Goal: Information Seeking & Learning: Learn about a topic

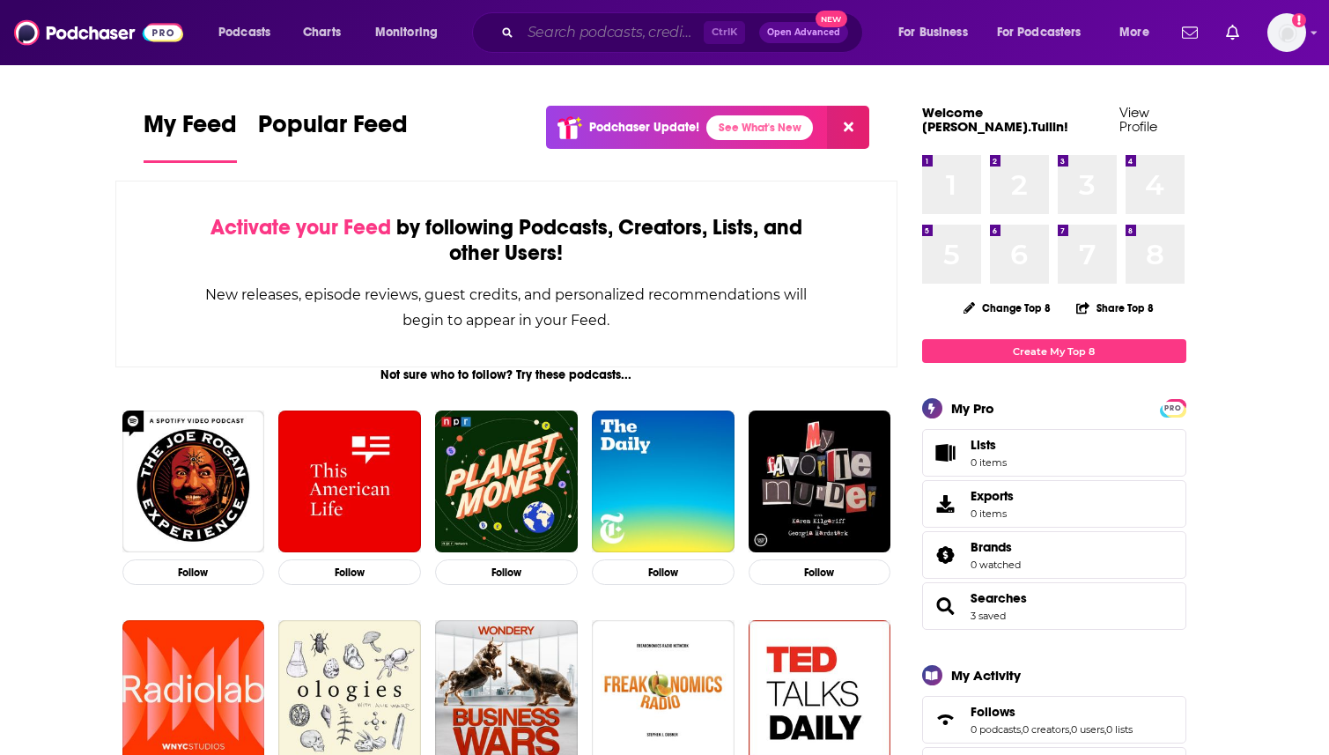
click at [609, 28] on input "Search podcasts, credits, & more..." at bounding box center [611, 32] width 183 height 28
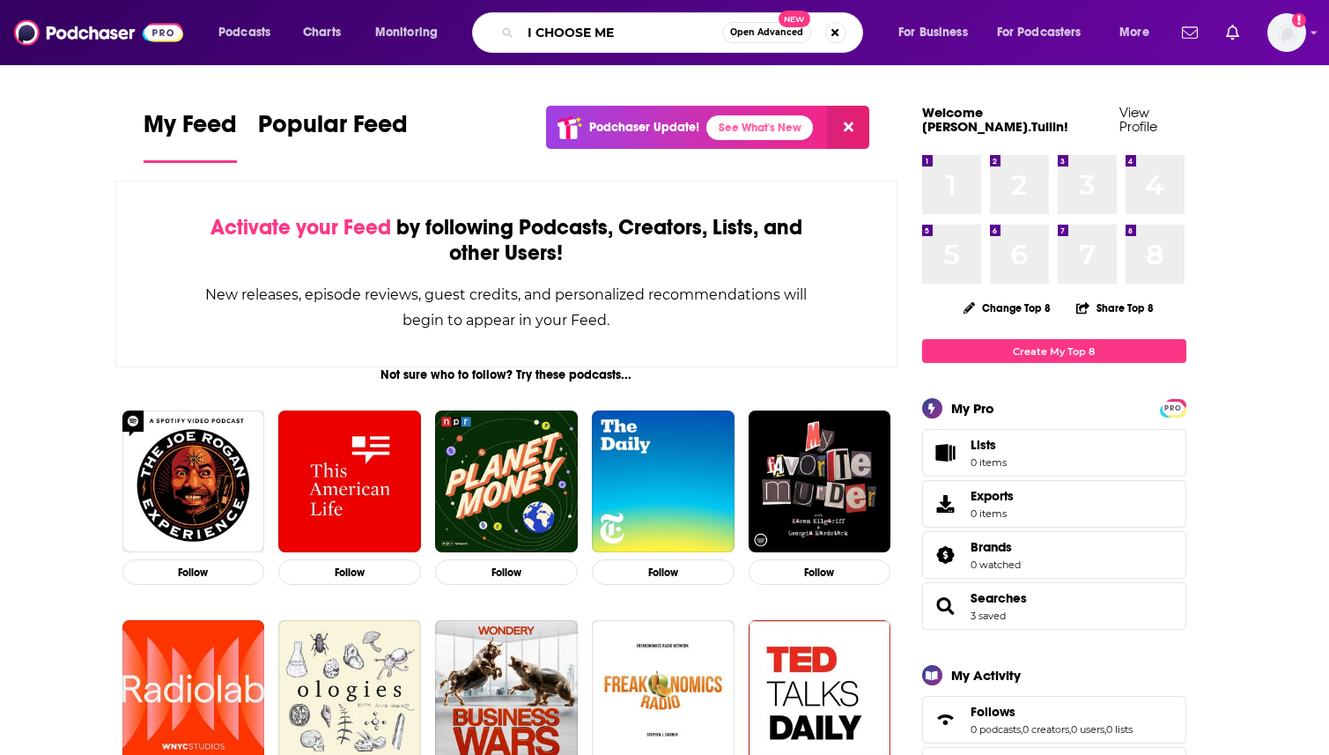
type input "I CHOOSE ME"
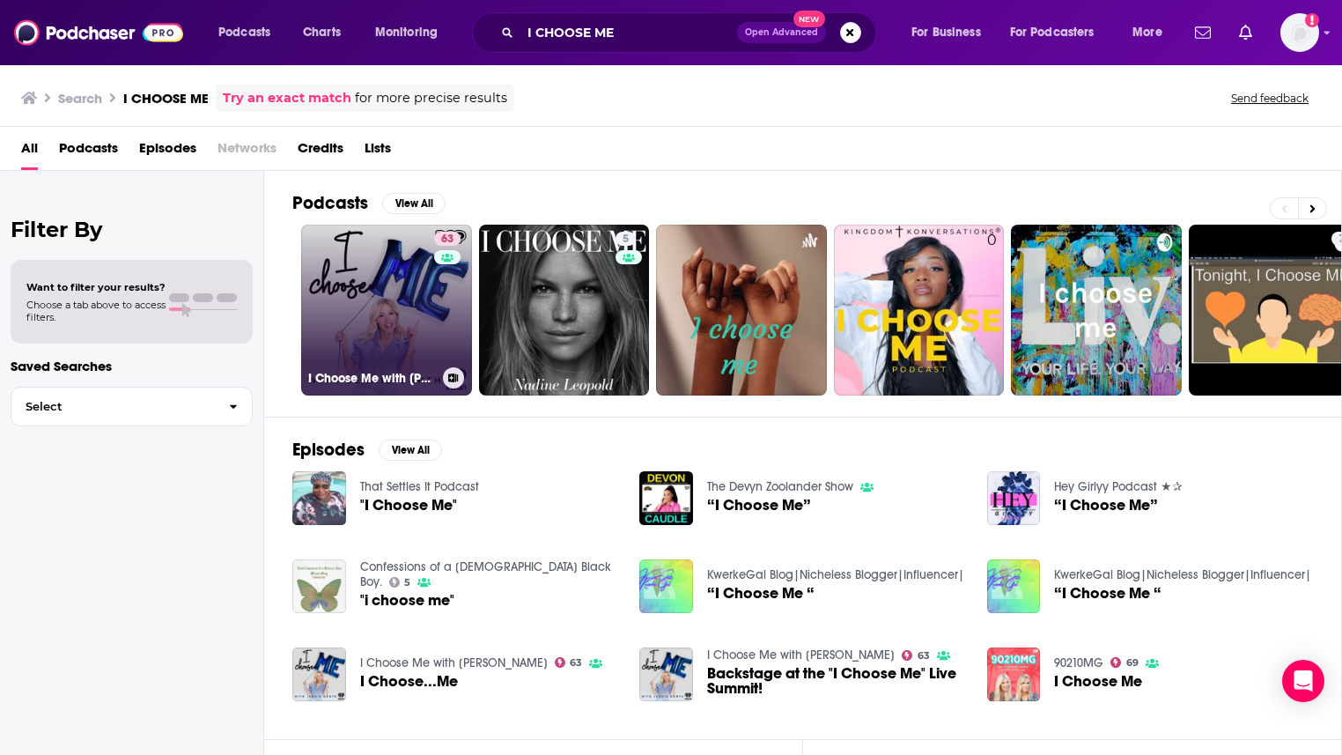
click at [354, 273] on link "63 I Choose Me with [PERSON_NAME]" at bounding box center [386, 310] width 171 height 171
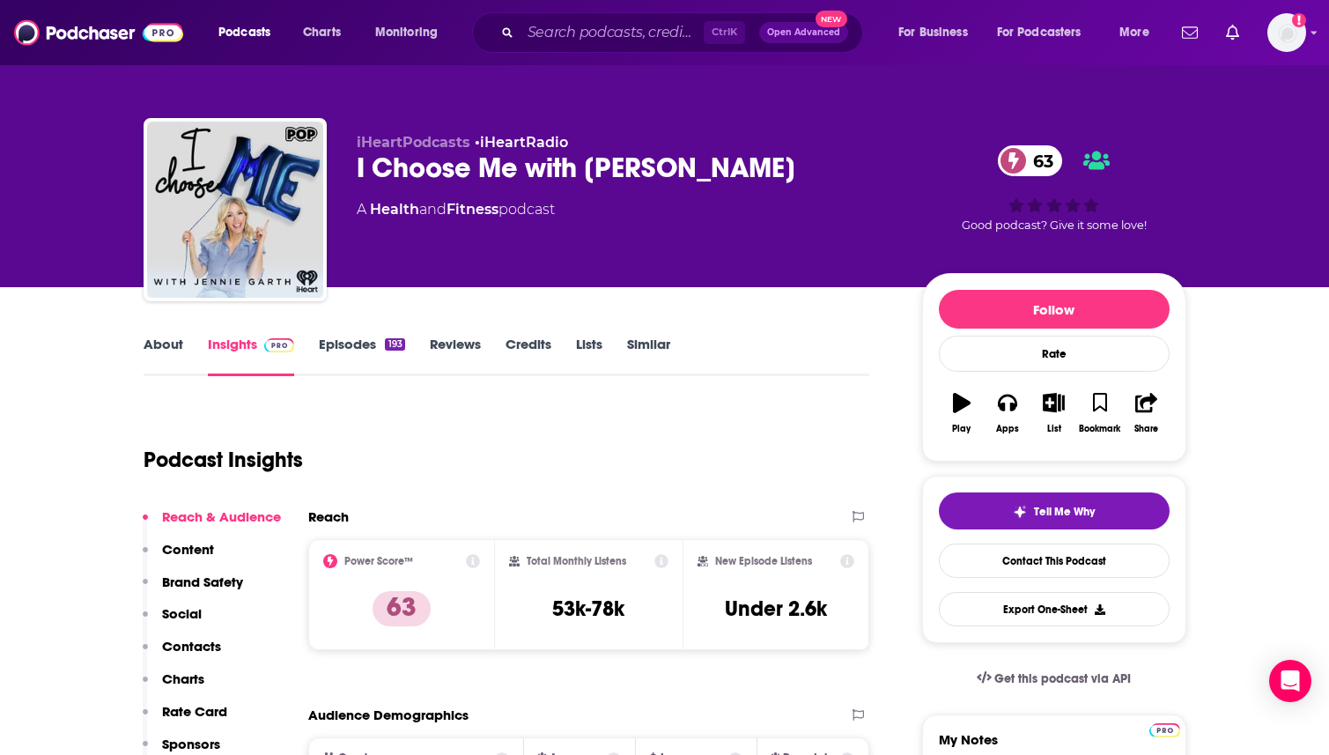
click at [166, 341] on link "About" at bounding box center [164, 356] width 40 height 41
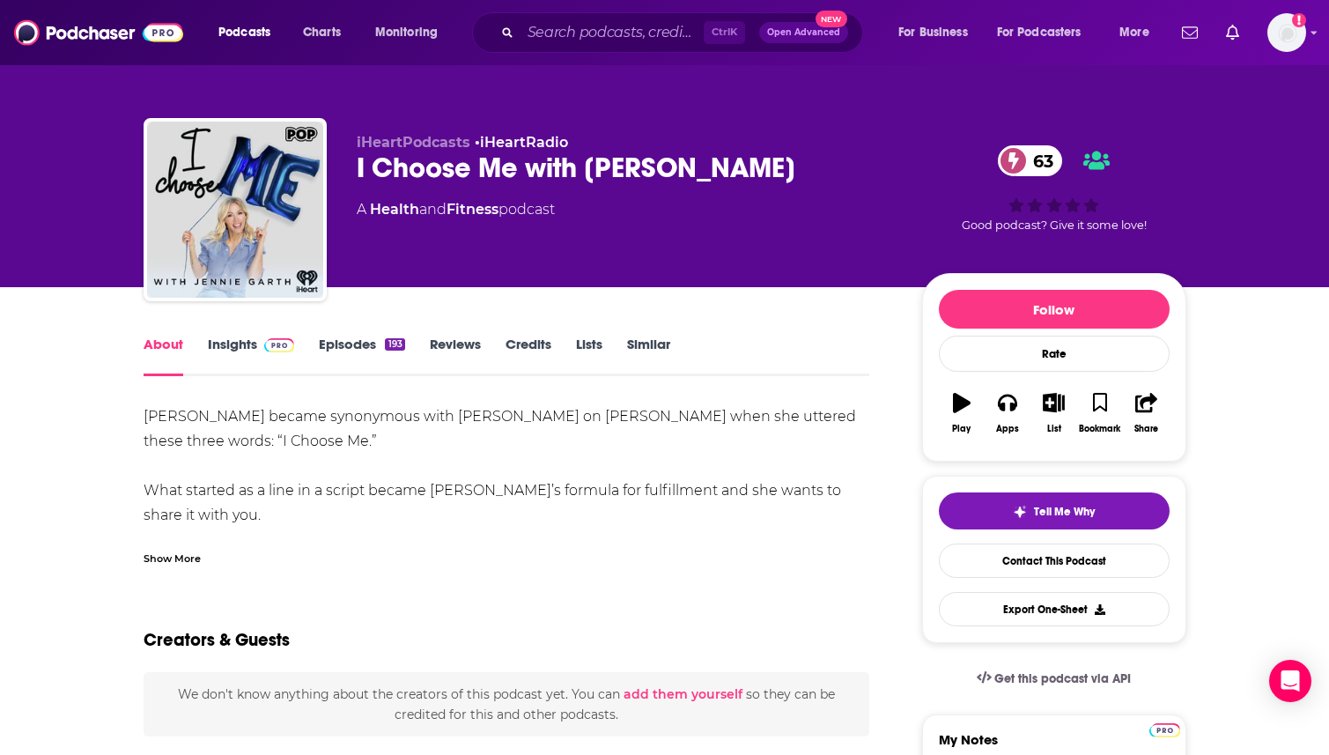
click at [180, 561] on div "Show More" at bounding box center [172, 557] width 57 height 17
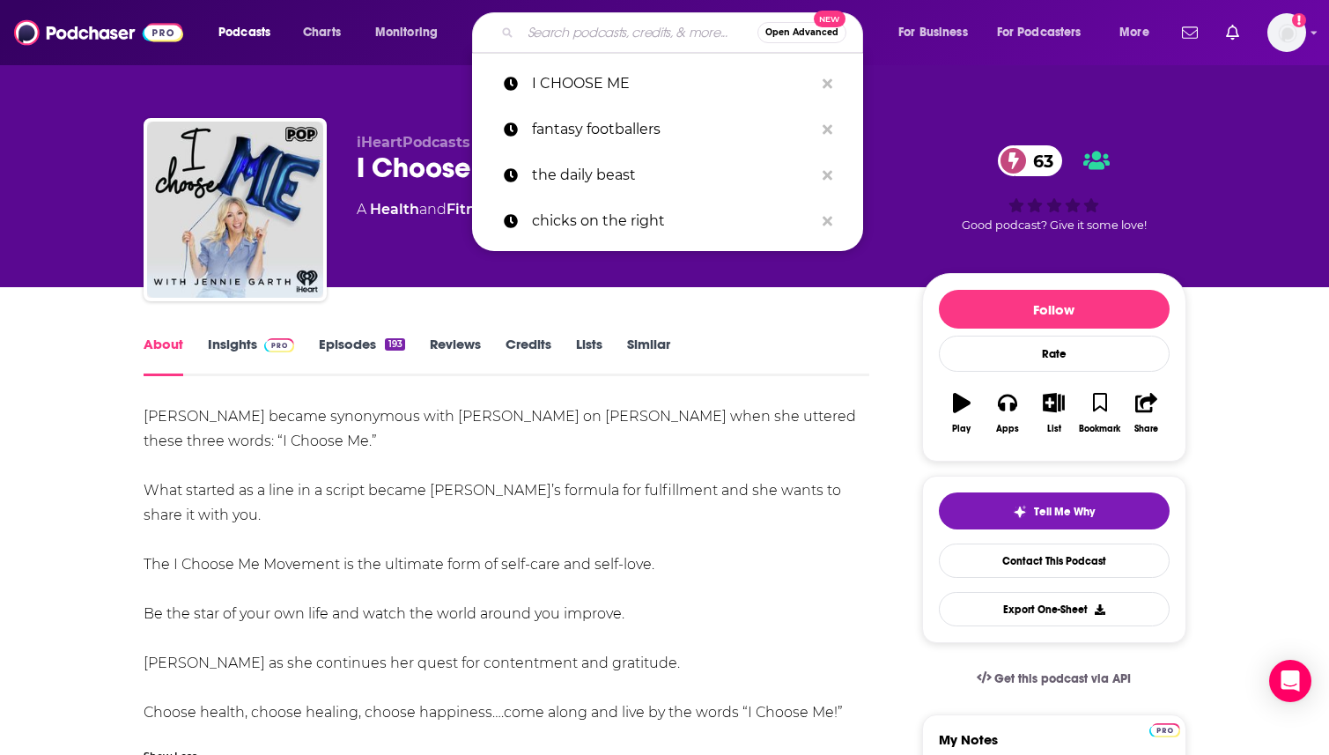
click at [558, 33] on input "Search podcasts, credits, & more..." at bounding box center [638, 32] width 237 height 28
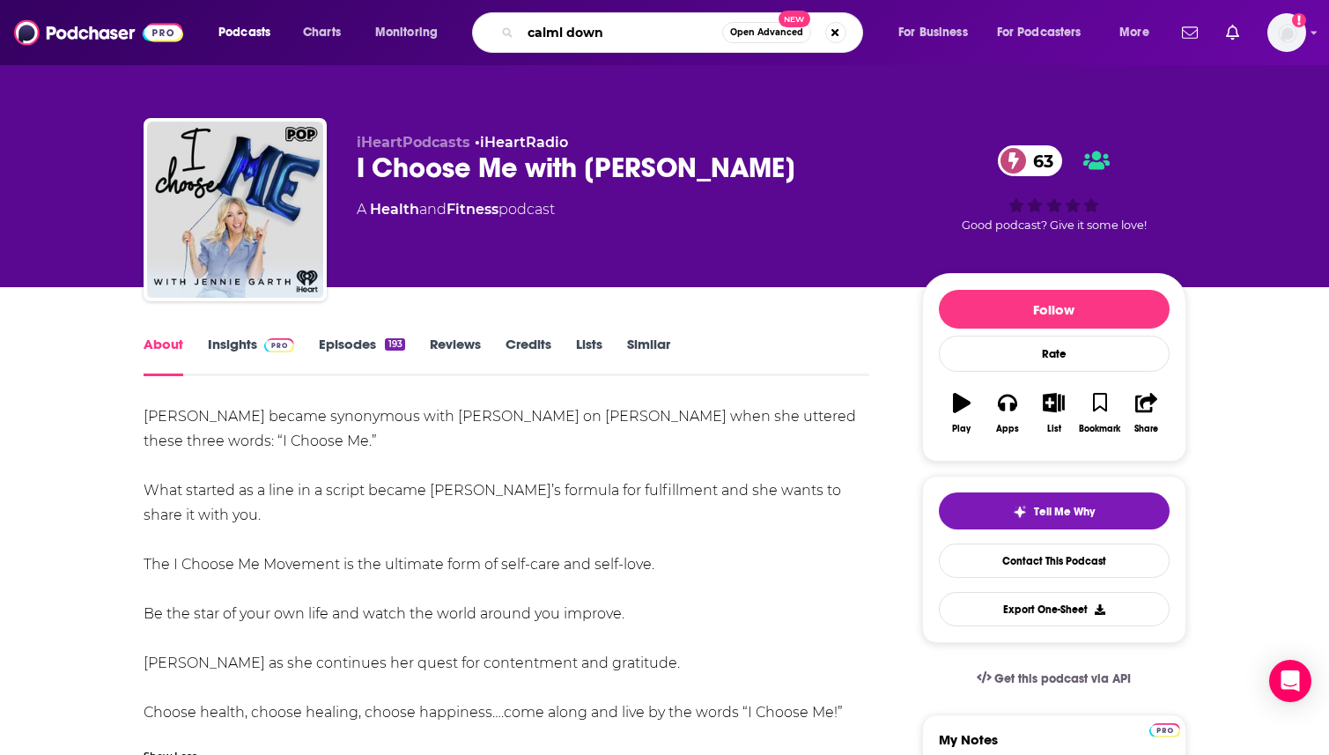
drag, startPoint x: 564, startPoint y: 34, endPoint x: 583, endPoint y: 26, distance: 20.9
click at [566, 34] on input "calml down" at bounding box center [621, 32] width 202 height 28
type input "calm down"
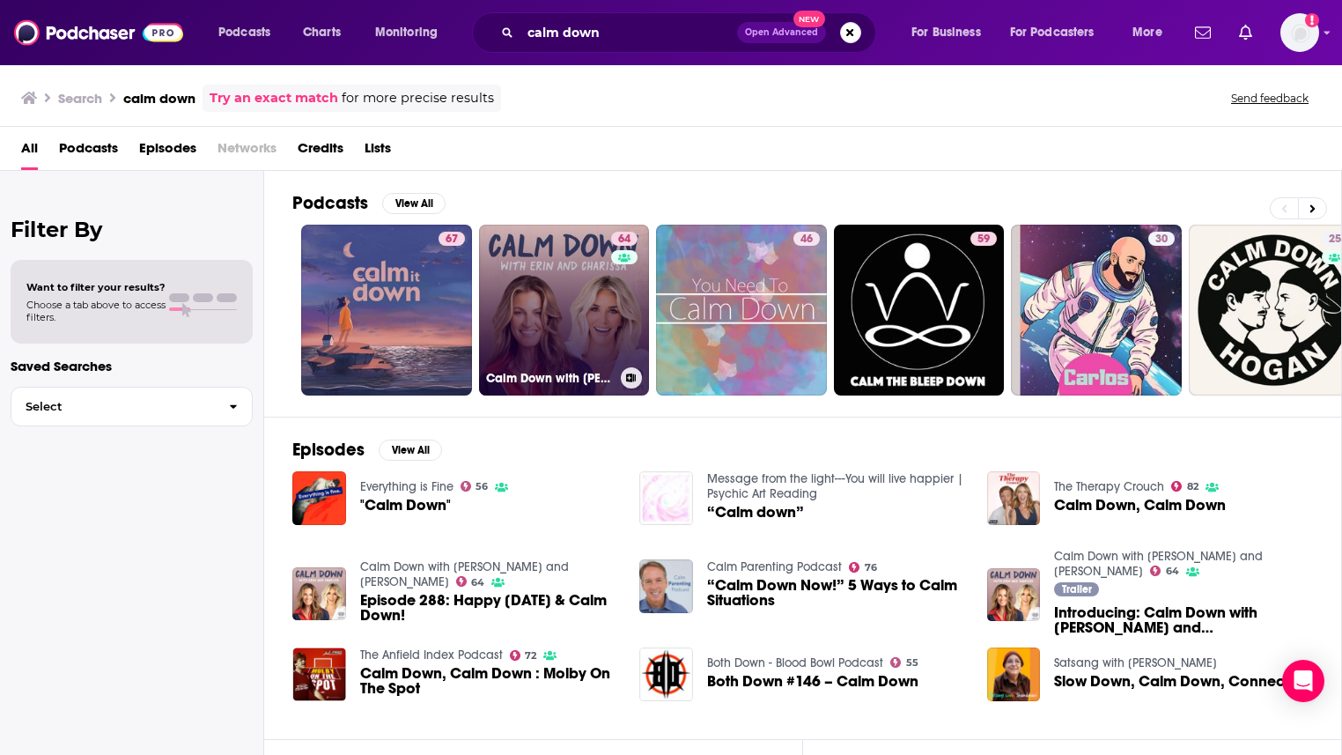
click at [554, 324] on link "64 Calm Down with [PERSON_NAME] and [PERSON_NAME]" at bounding box center [564, 310] width 171 height 171
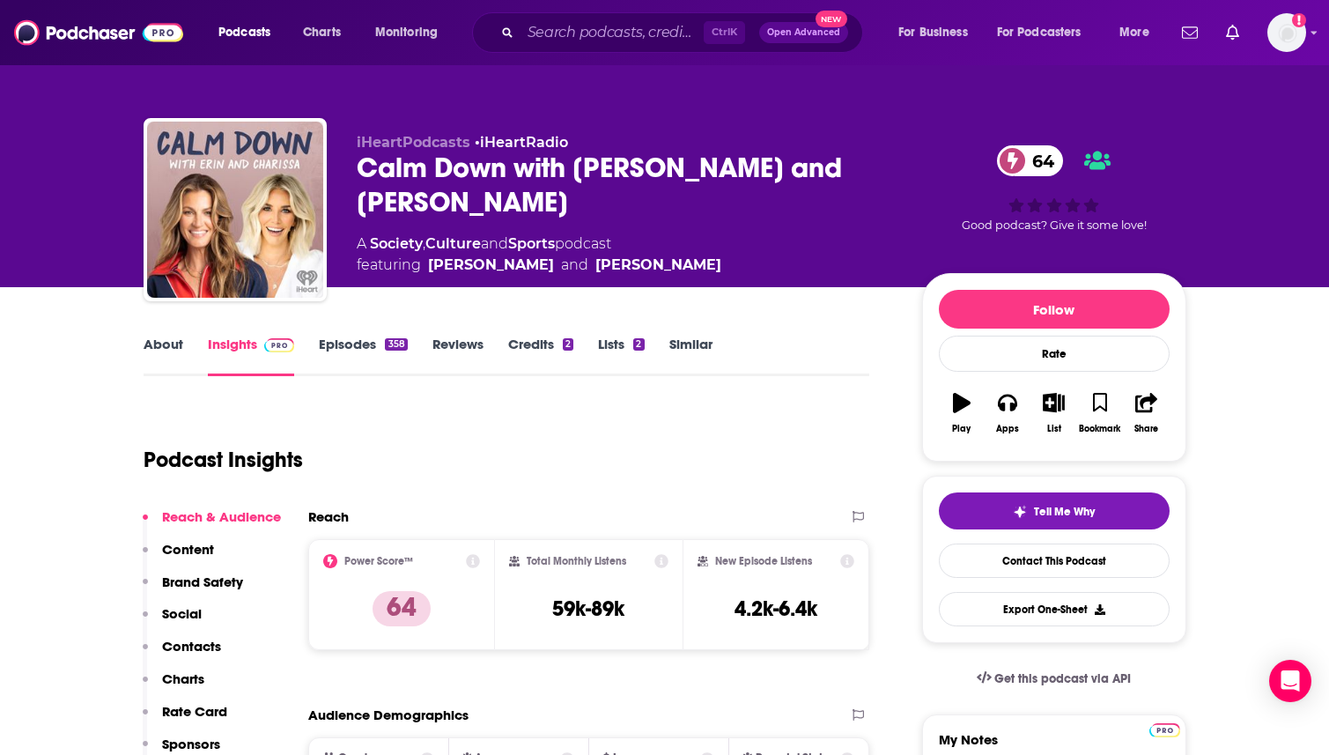
click at [170, 337] on link "About" at bounding box center [164, 356] width 40 height 41
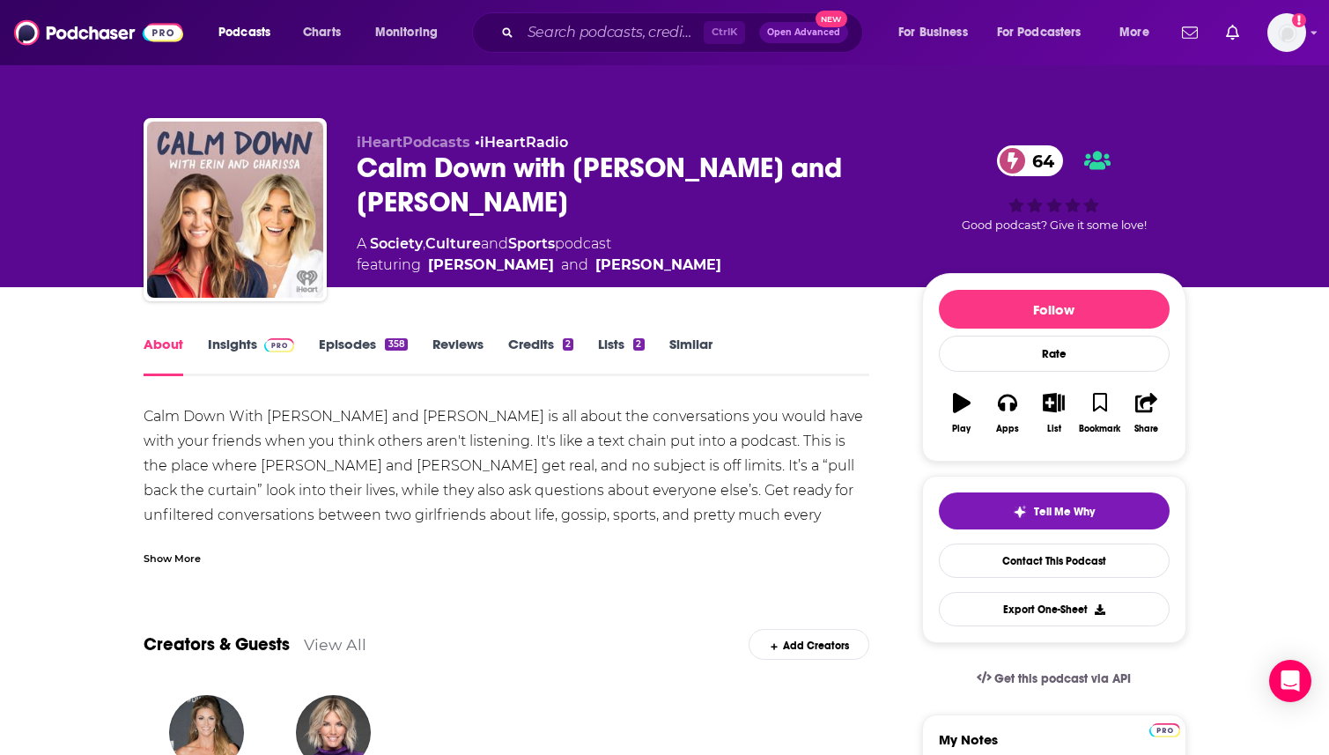
click at [196, 552] on div "Show More" at bounding box center [172, 557] width 57 height 17
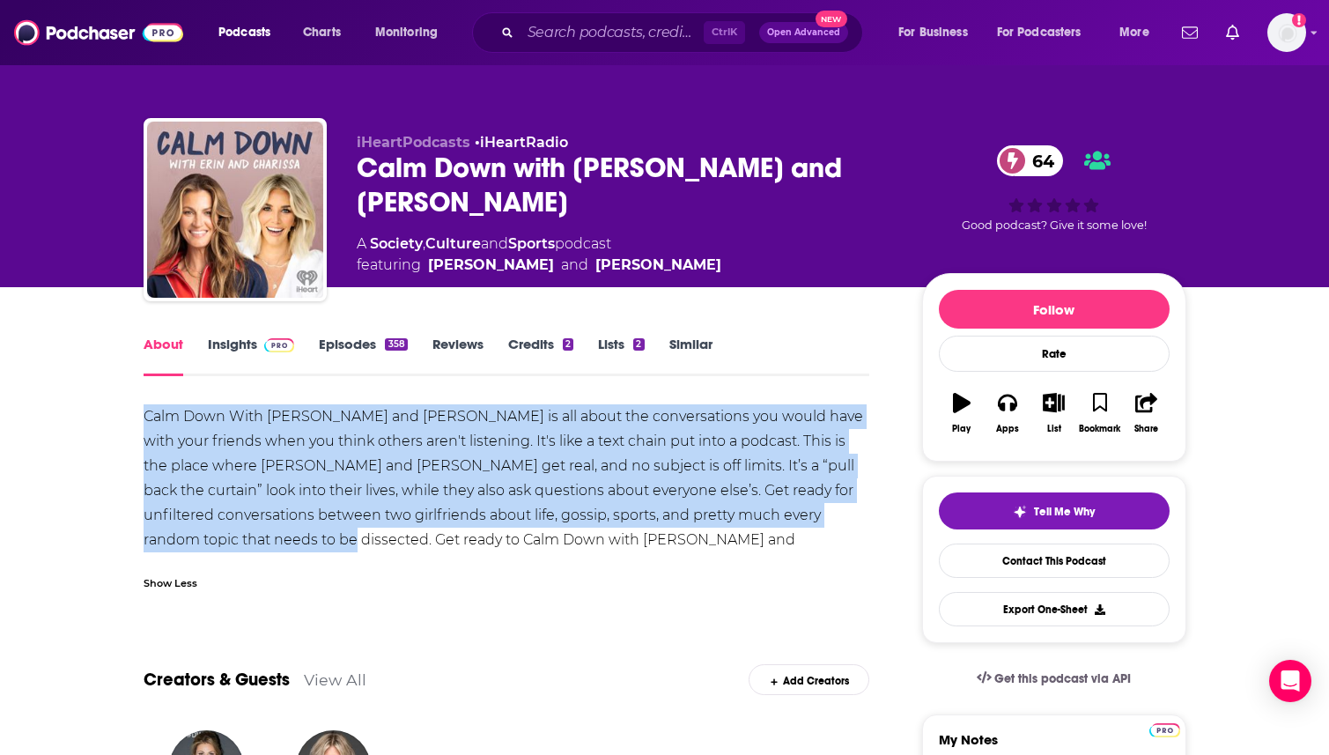
drag, startPoint x: 144, startPoint y: 414, endPoint x: 213, endPoint y: 542, distance: 145.0
click at [213, 542] on div "Calm Down With [PERSON_NAME] and [PERSON_NAME] is all about the conversations y…" at bounding box center [507, 490] width 727 height 173
copy div "Calm Down With [PERSON_NAME] and [PERSON_NAME] is all about the conversations y…"
click at [551, 21] on input "Search podcasts, credits, & more..." at bounding box center [611, 32] width 183 height 28
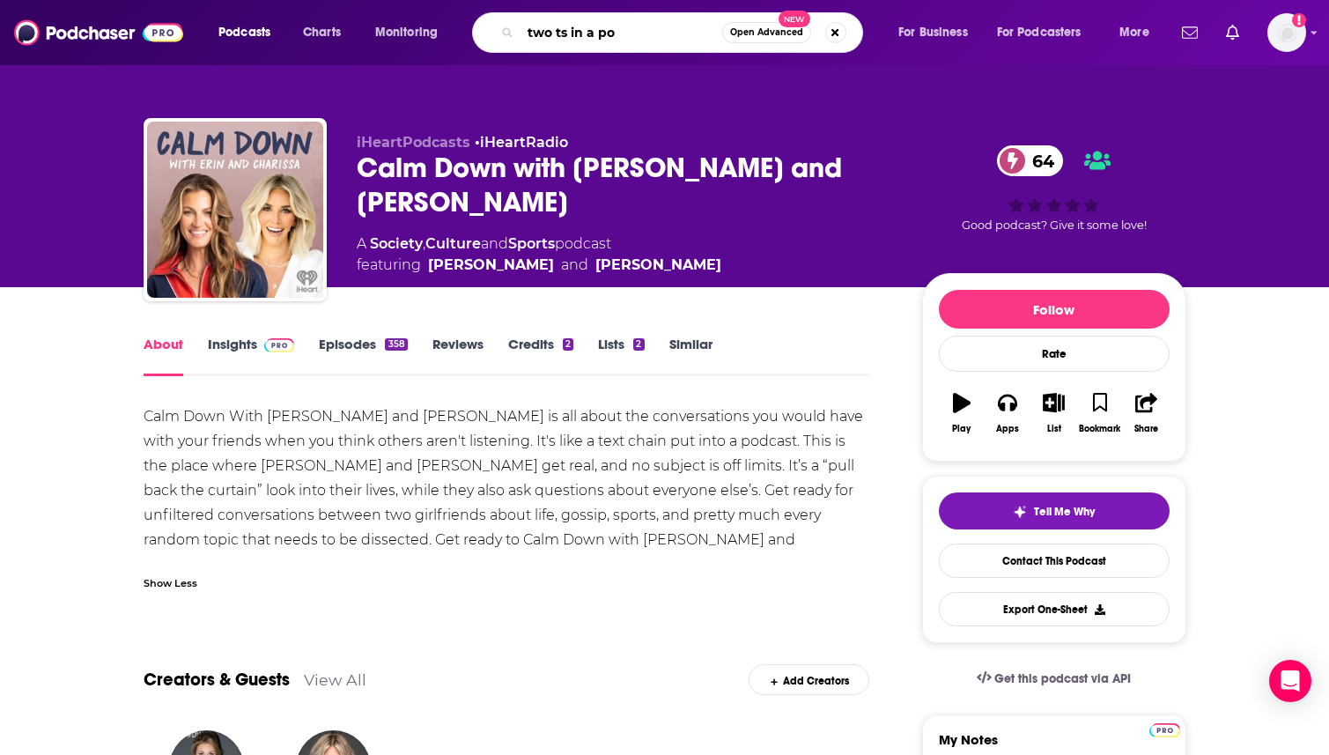
type input "two ts in a pod"
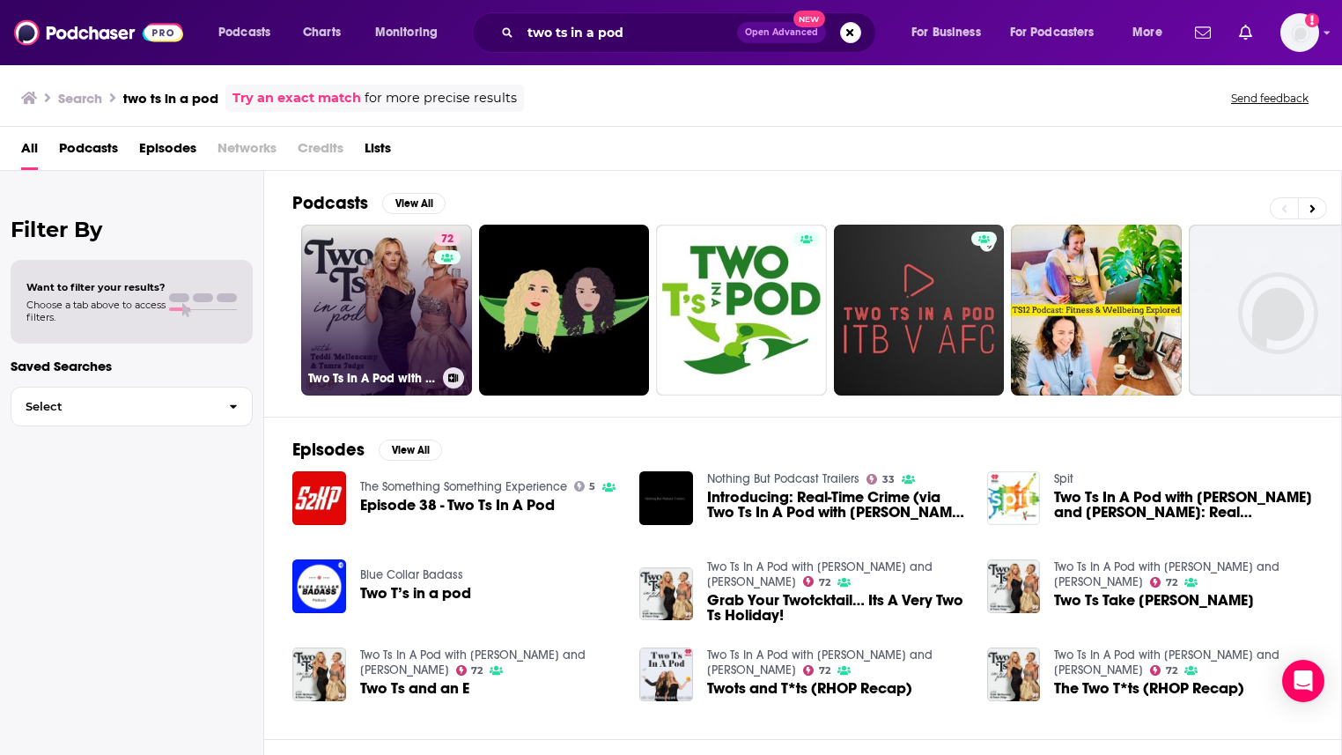
click at [374, 307] on link "72 Two Ts In A Pod with [PERSON_NAME] and [PERSON_NAME]" at bounding box center [386, 310] width 171 height 171
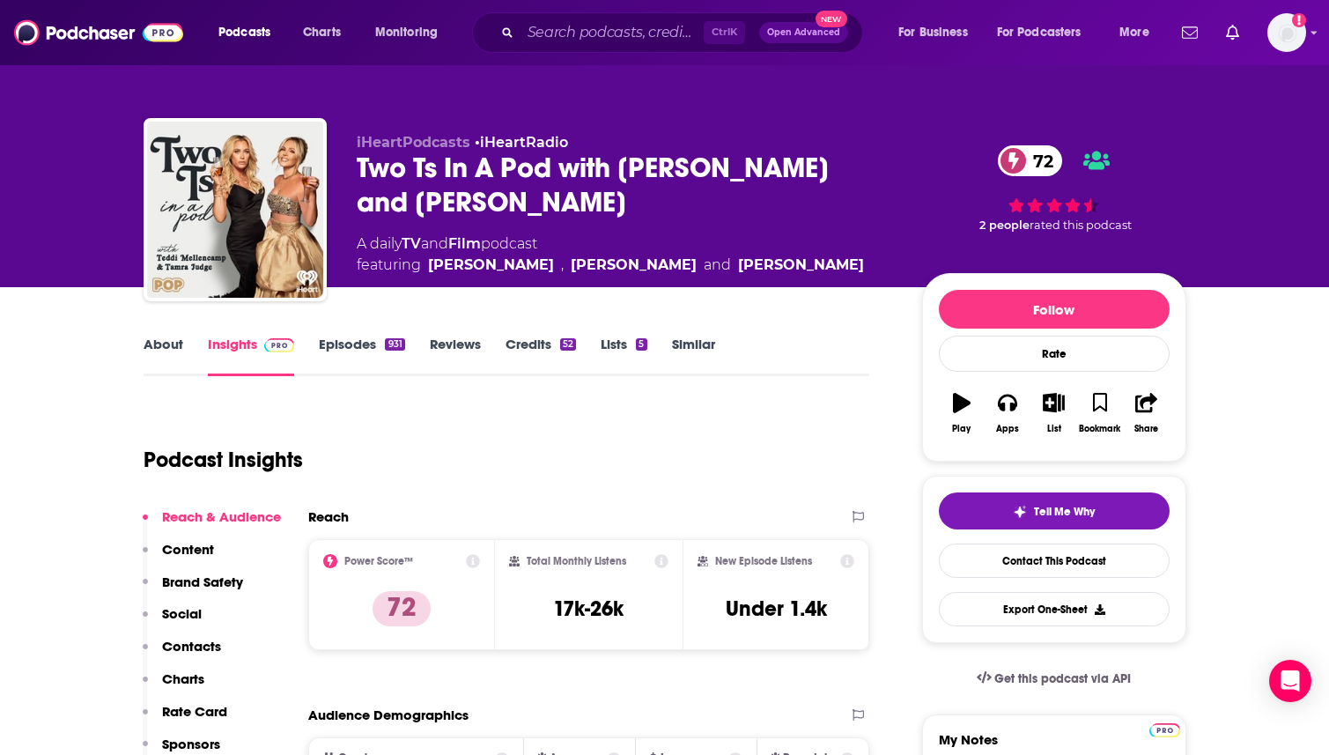
click at [144, 341] on link "About" at bounding box center [164, 356] width 40 height 41
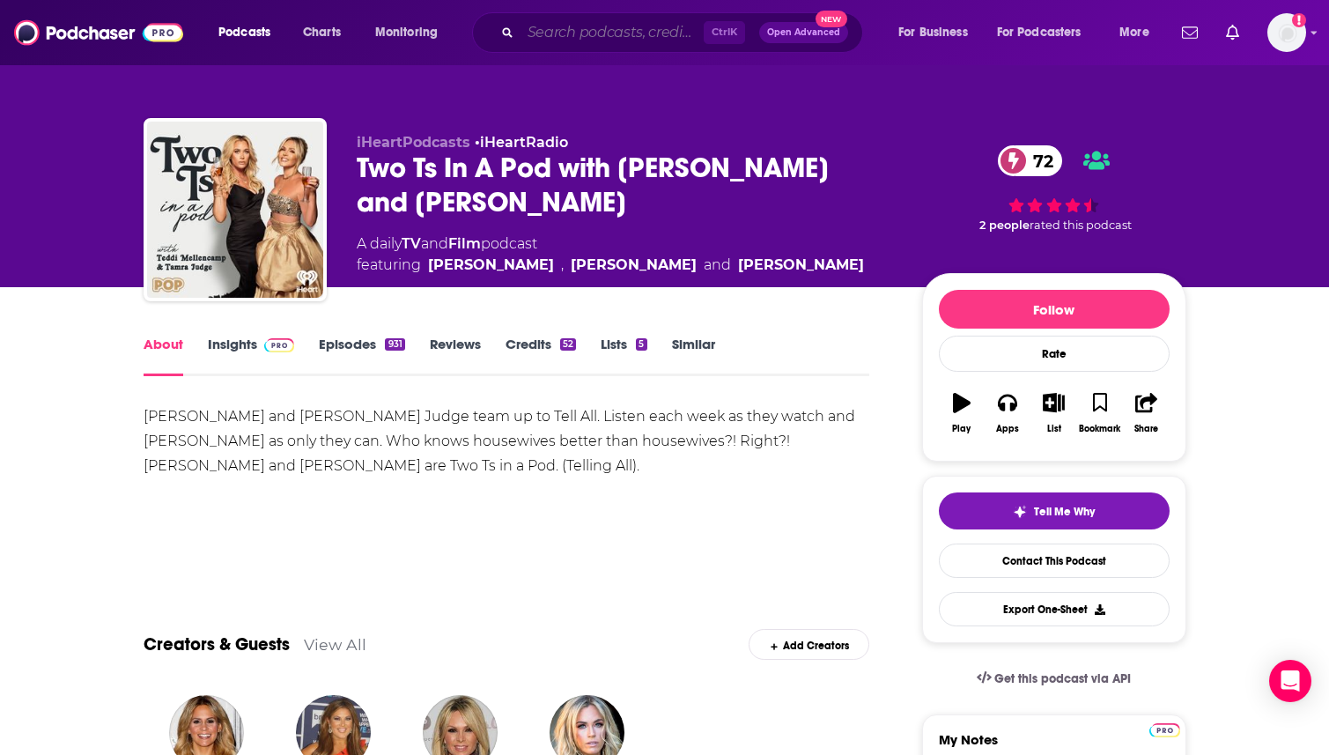
click at [569, 30] on input "Search podcasts, credits, & more..." at bounding box center [611, 32] width 183 height 28
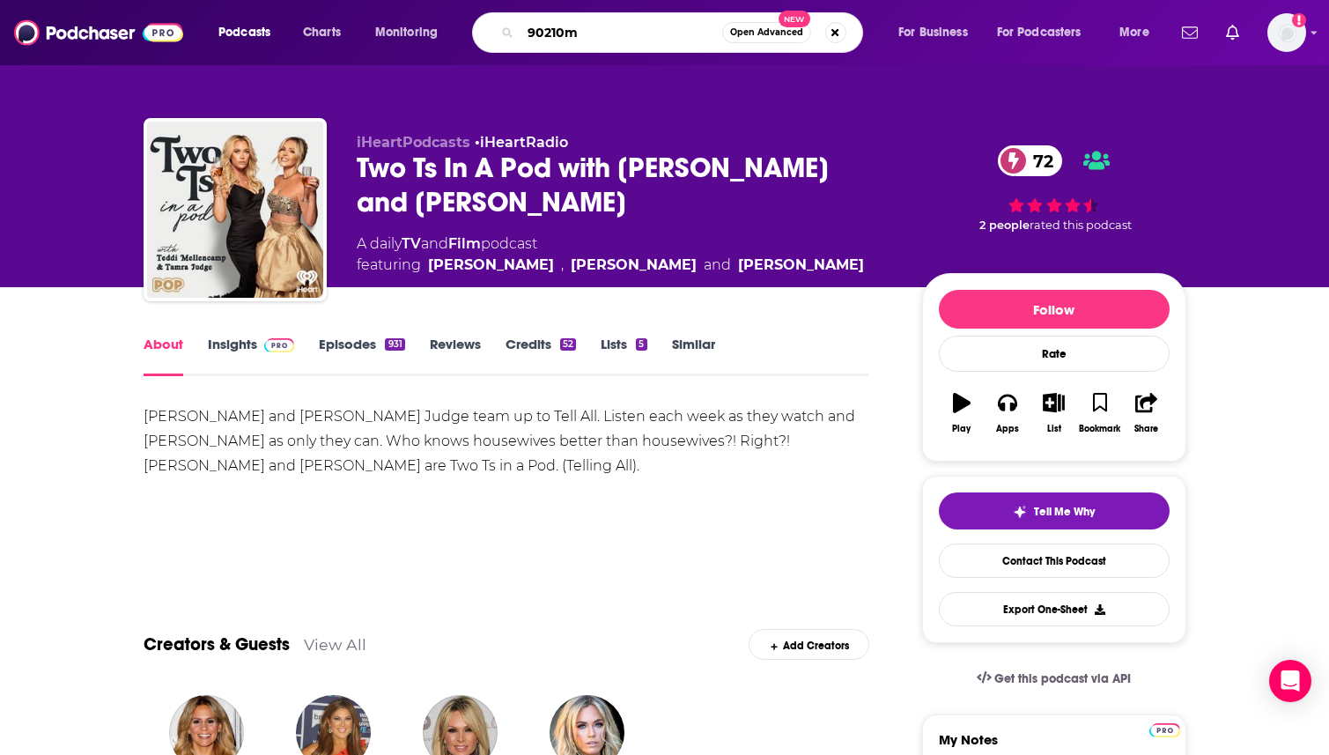
type input "90210mg"
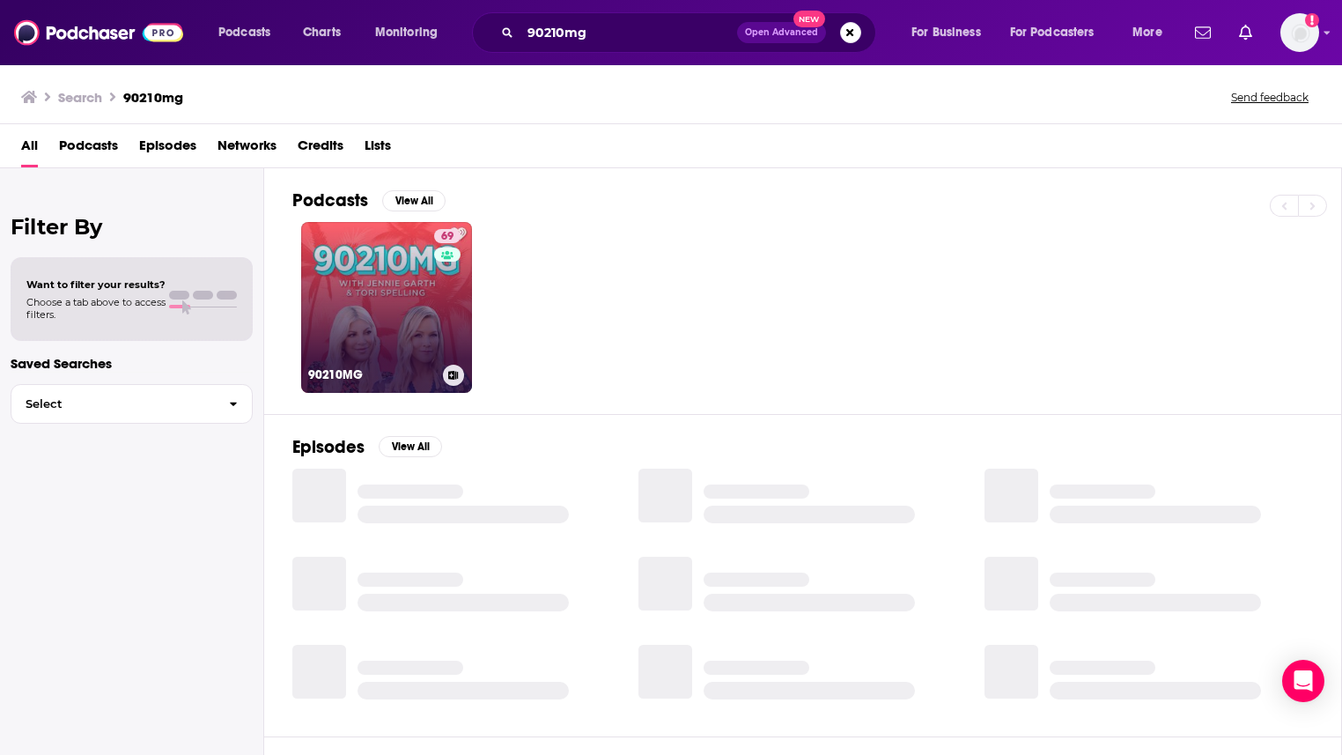
click at [420, 318] on link "69 90210MG" at bounding box center [386, 307] width 171 height 171
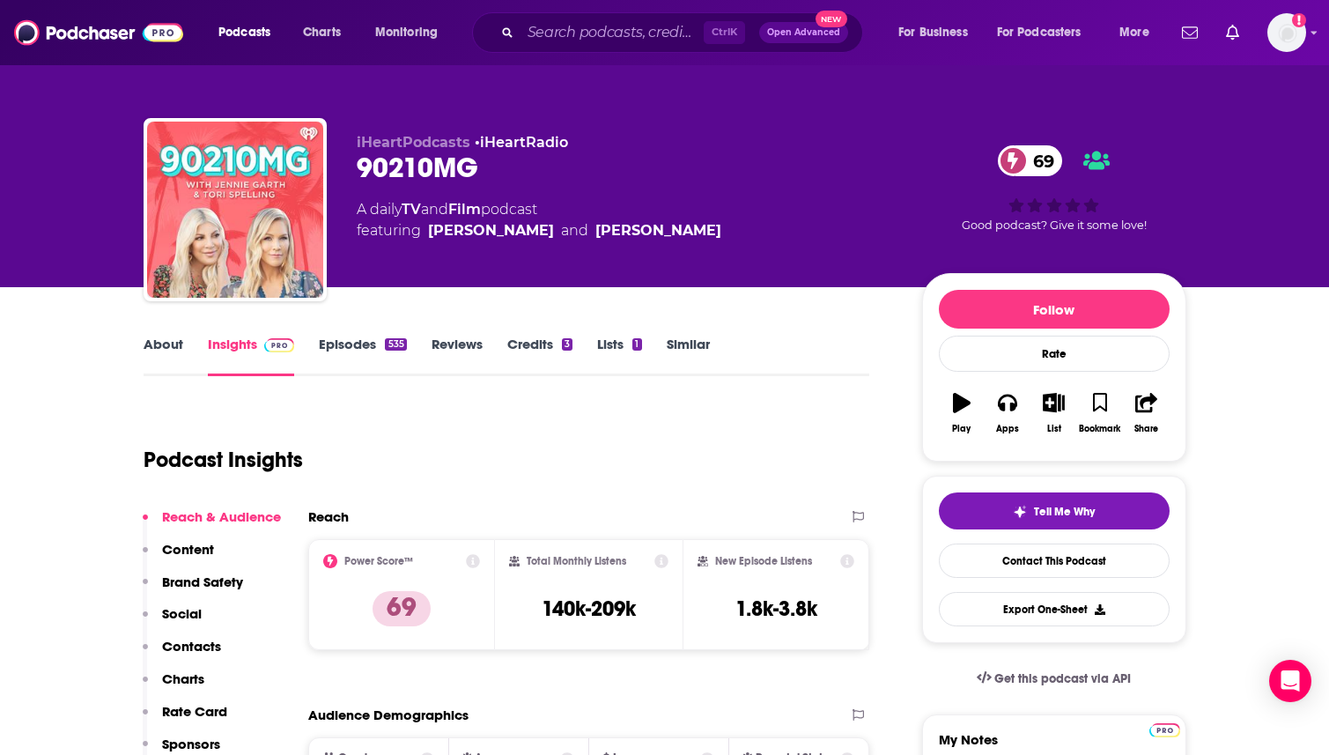
click at [160, 342] on link "About" at bounding box center [164, 356] width 40 height 41
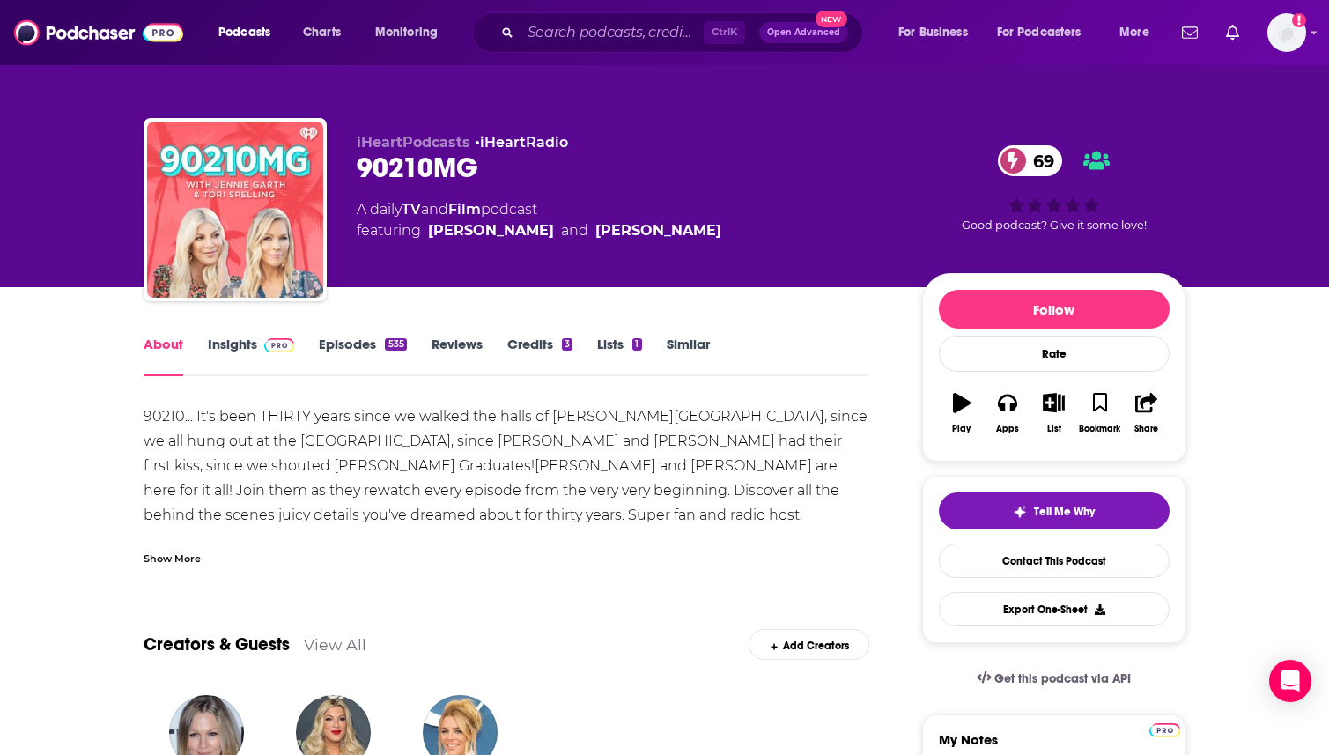
click at [168, 556] on div "Show More" at bounding box center [172, 557] width 57 height 17
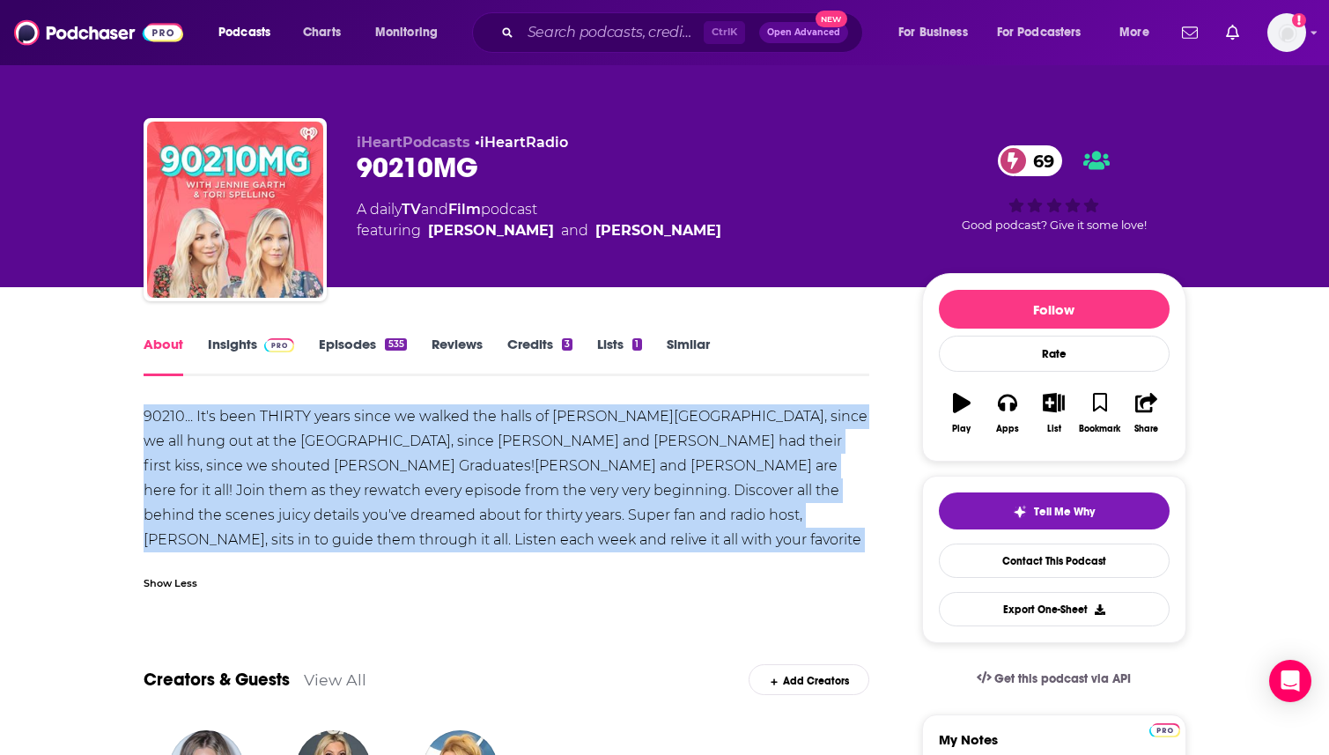
drag, startPoint x: 709, startPoint y: 541, endPoint x: 137, endPoint y: 417, distance: 585.8
copy div "90210... It's been THIRTY years since we walked the halls of [PERSON_NAME][GEOG…"
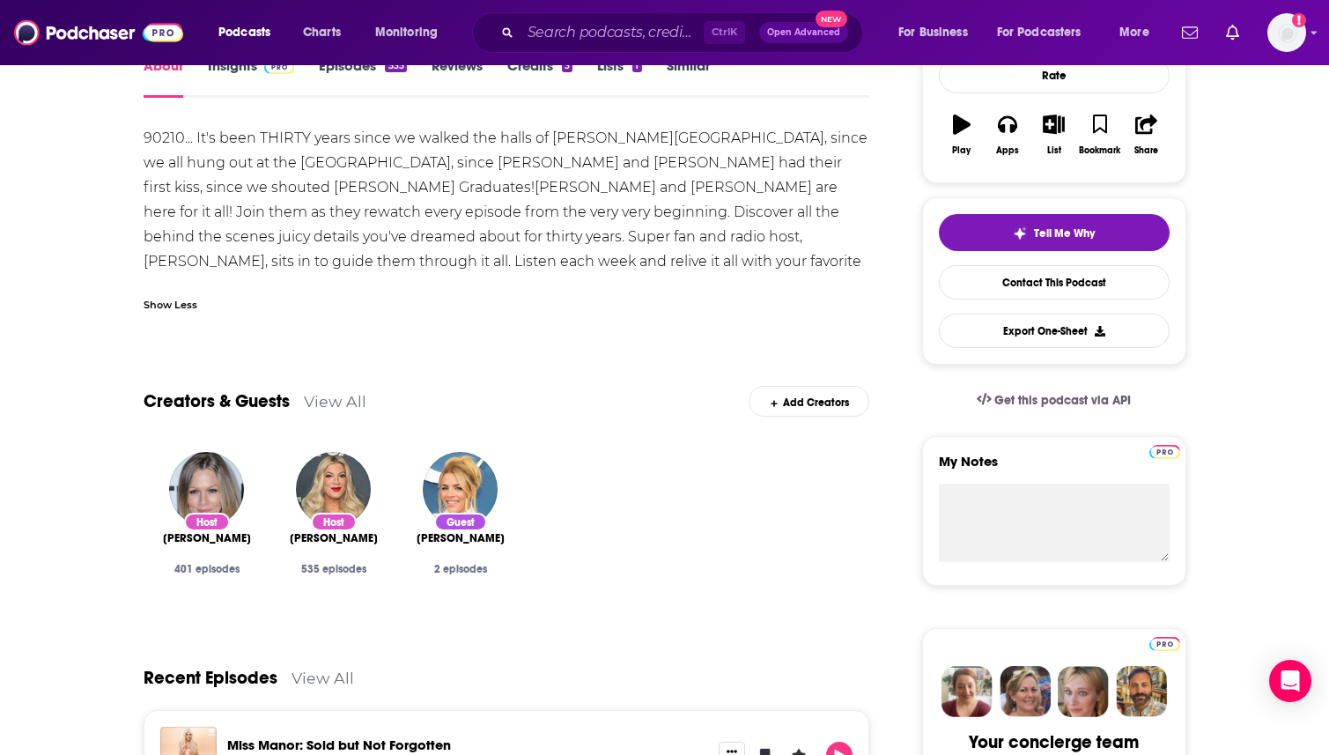
scroll to position [15, 0]
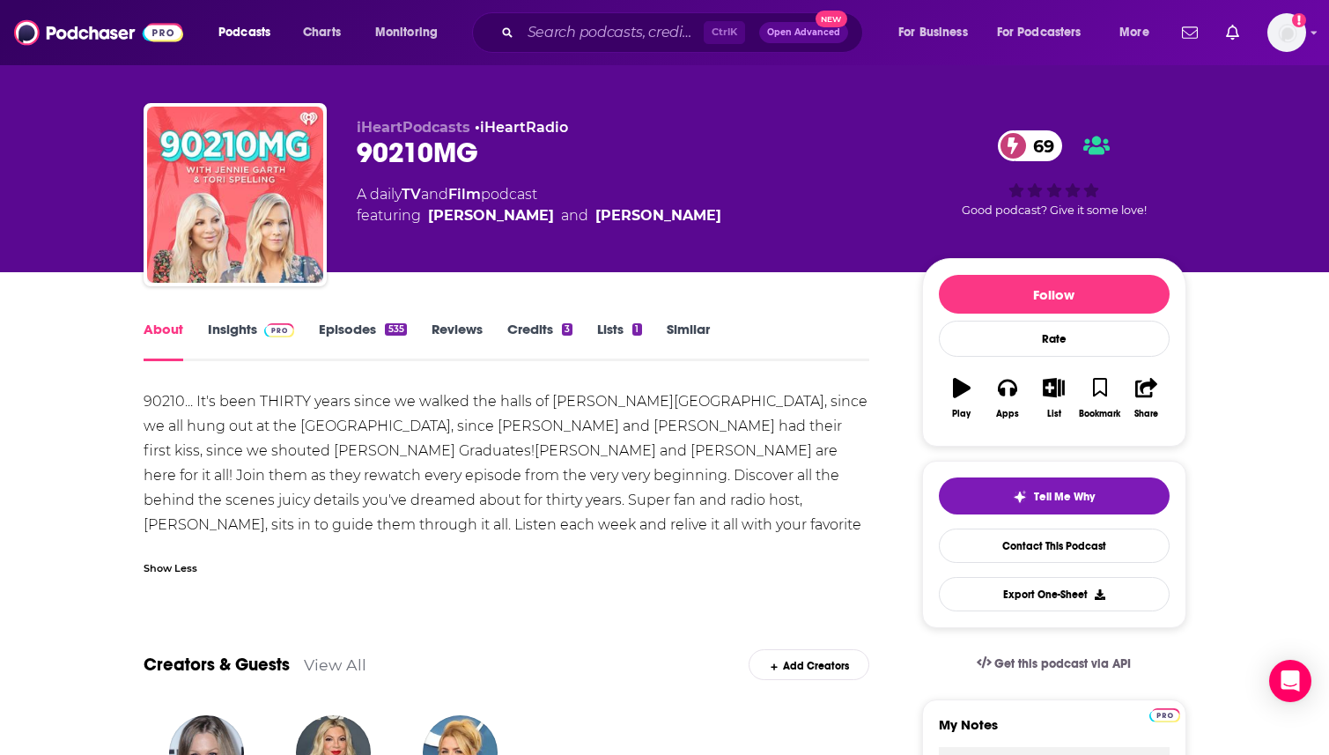
click at [332, 324] on link "Episodes 535" at bounding box center [362, 341] width 87 height 41
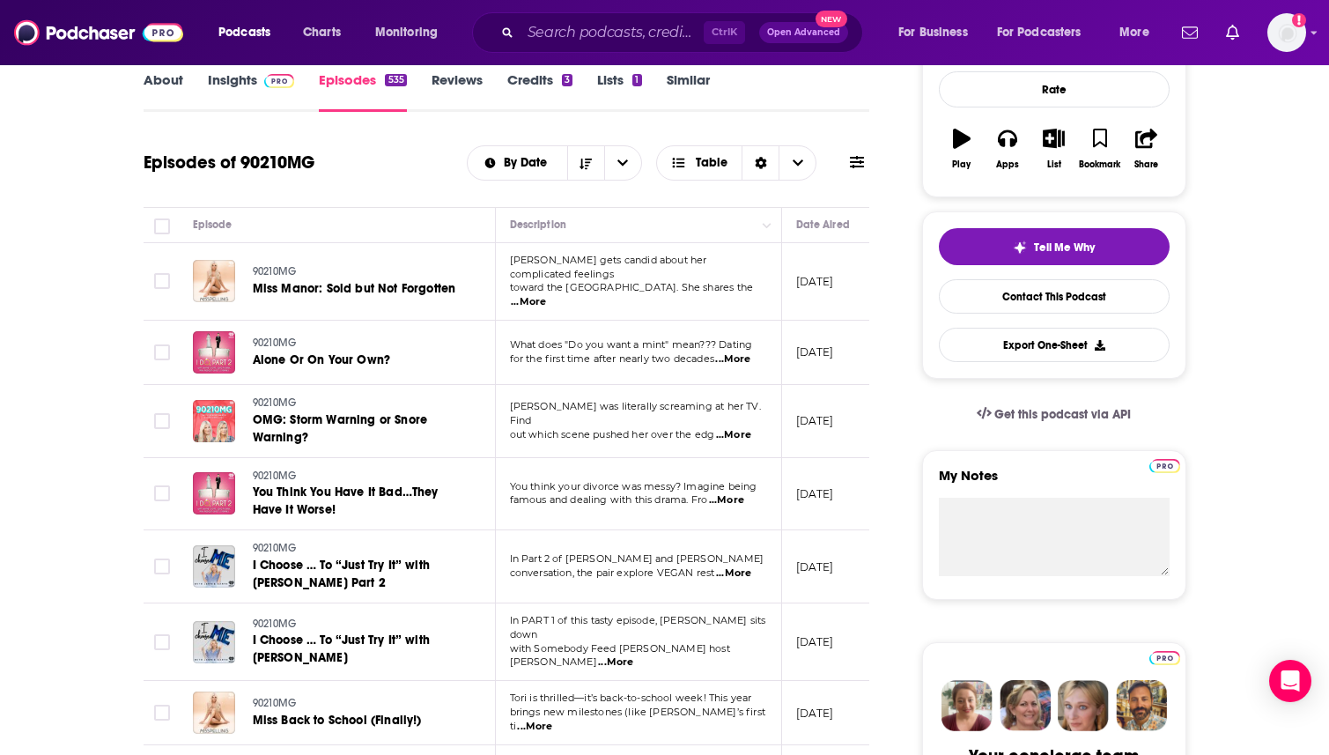
scroll to position [176, 0]
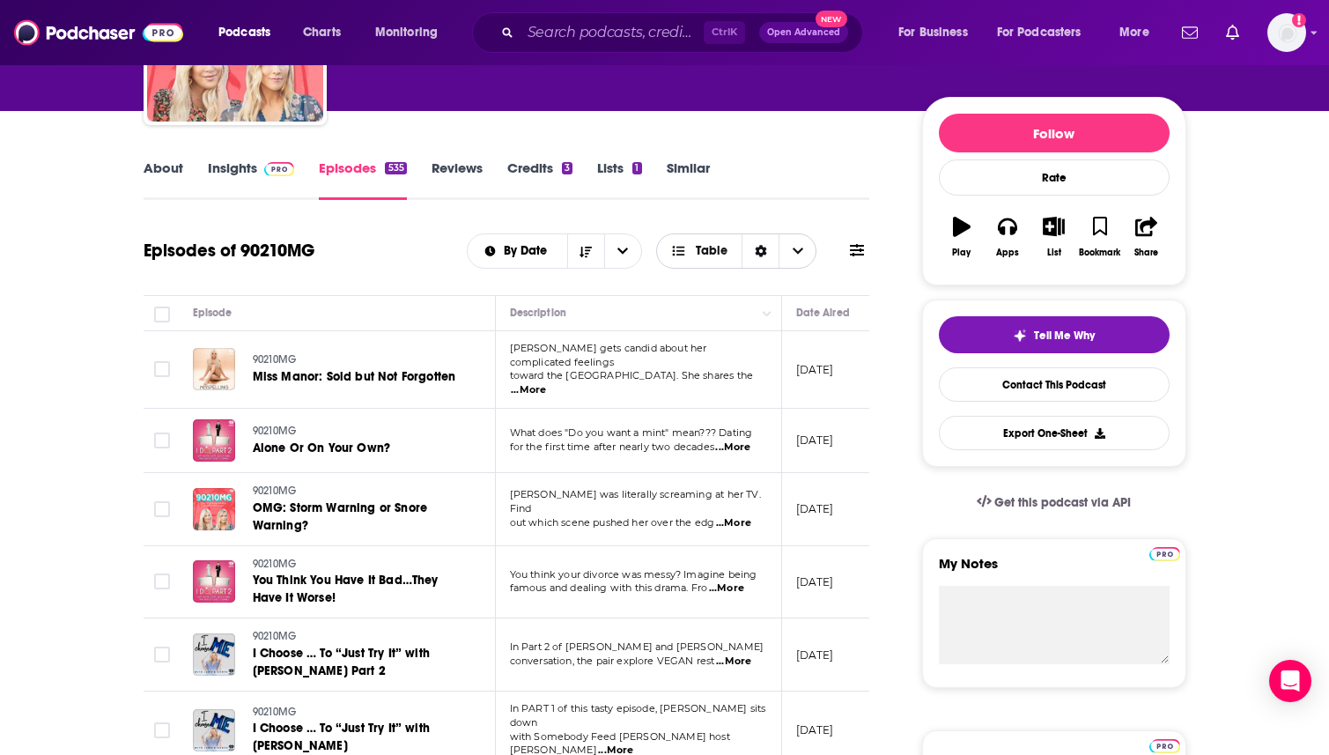
click at [704, 254] on span "Table" at bounding box center [712, 251] width 32 height 12
click at [698, 281] on span "Card" at bounding box center [747, 283] width 110 height 10
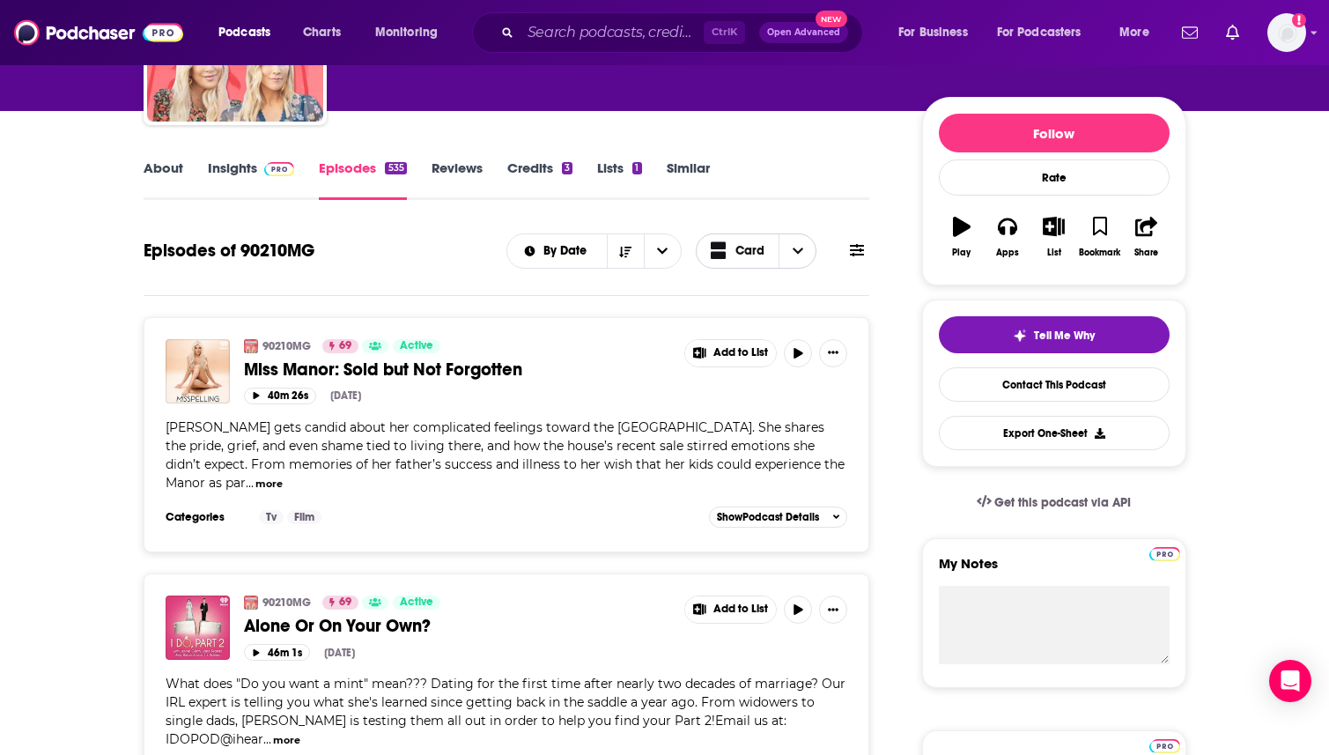
click at [794, 247] on icon "Choose View" at bounding box center [798, 251] width 11 height 12
click at [853, 196] on div "About Insights Episodes 535 Reviews Credits 3 Lists 1 Similar" at bounding box center [507, 178] width 727 height 43
